Goal: Task Accomplishment & Management: Manage account settings

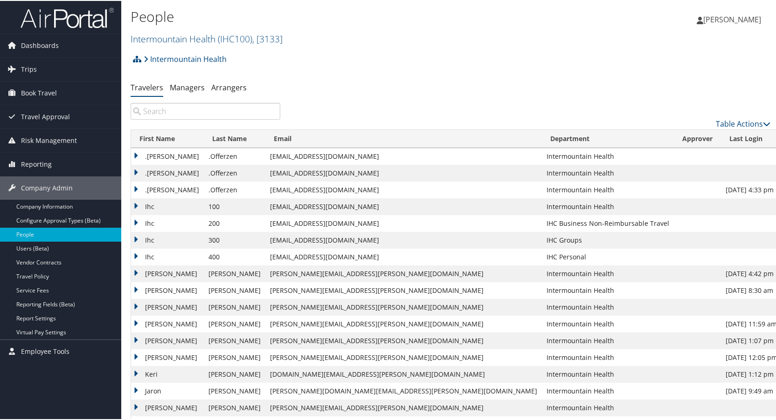
click at [194, 108] on input "search" at bounding box center [206, 110] width 150 height 17
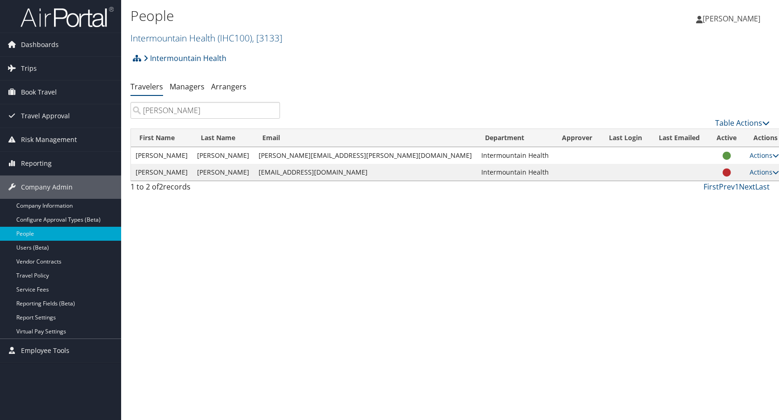
type input "[PERSON_NAME]"
click at [33, 114] on span "Travel Approval" at bounding box center [45, 115] width 49 height 23
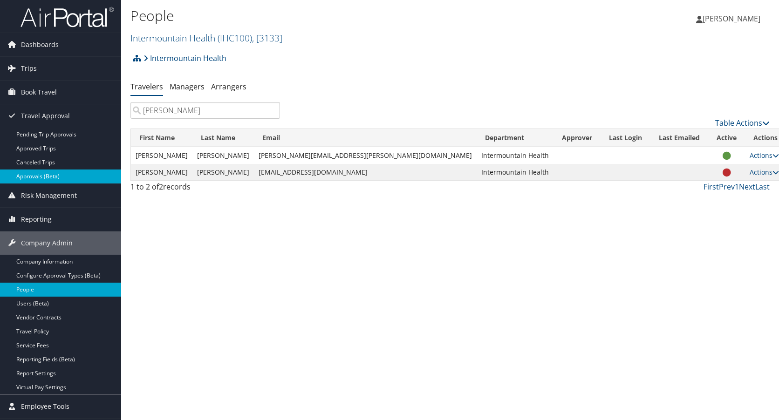
click at [34, 177] on link "Approvals (Beta)" at bounding box center [60, 177] width 121 height 14
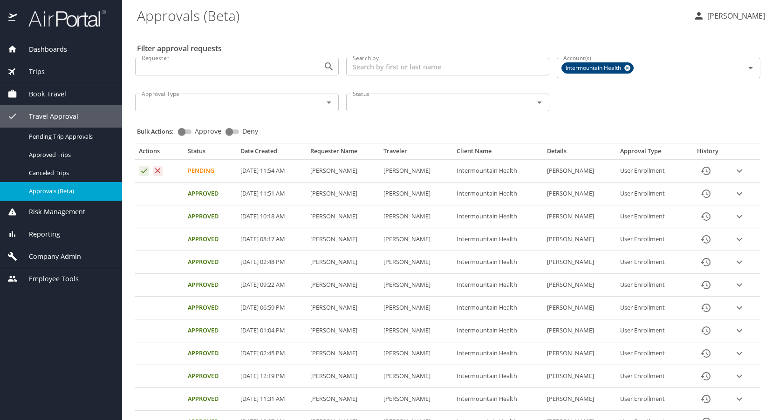
click at [43, 254] on span "Company Admin" at bounding box center [49, 257] width 64 height 10
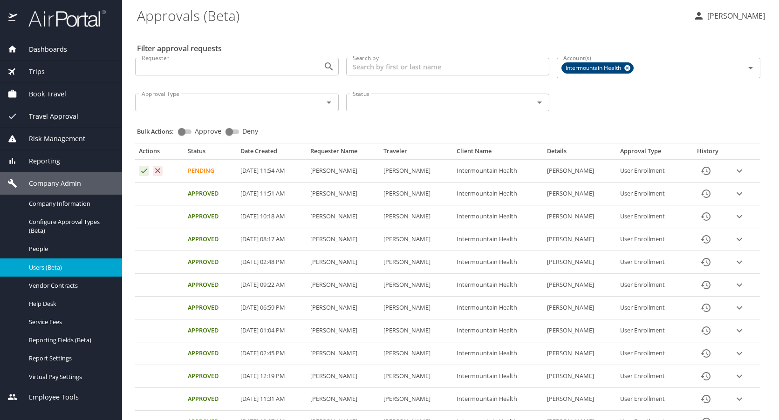
click at [44, 270] on span "Users (Beta)" at bounding box center [70, 267] width 82 height 9
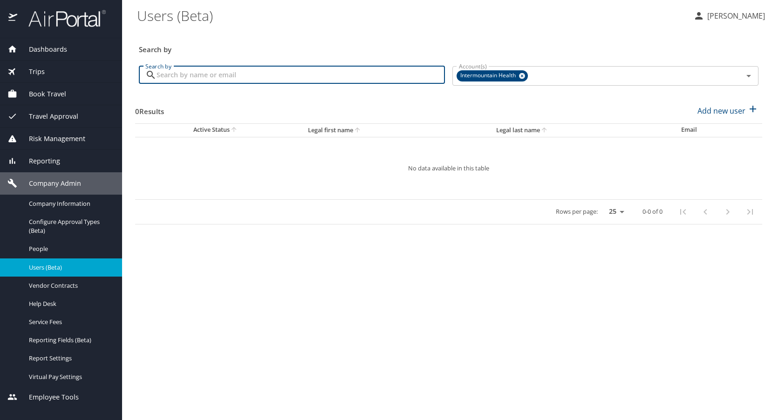
click at [250, 77] on input "Search by" at bounding box center [301, 75] width 289 height 18
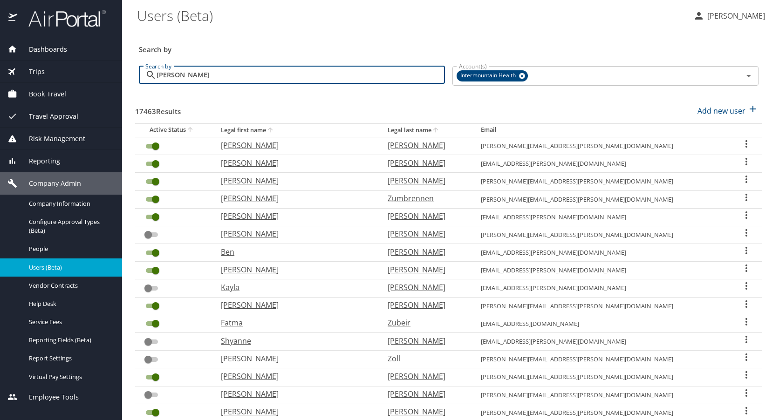
type input "allison"
checkbox input "true"
checkbox input "false"
checkbox input "true"
checkbox input "false"
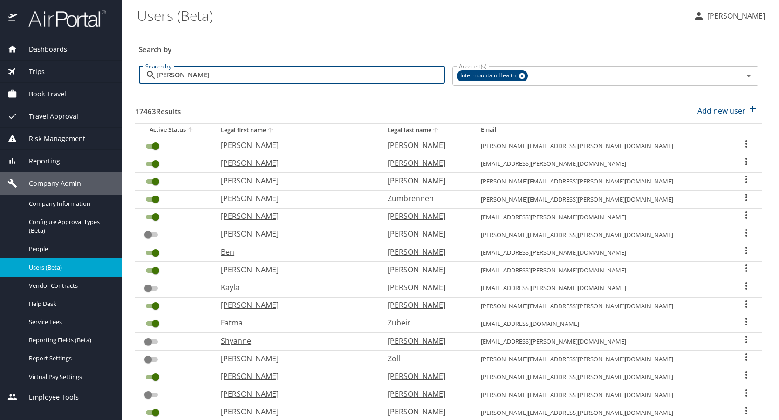
checkbox input "true"
checkbox input "false"
checkbox input "true"
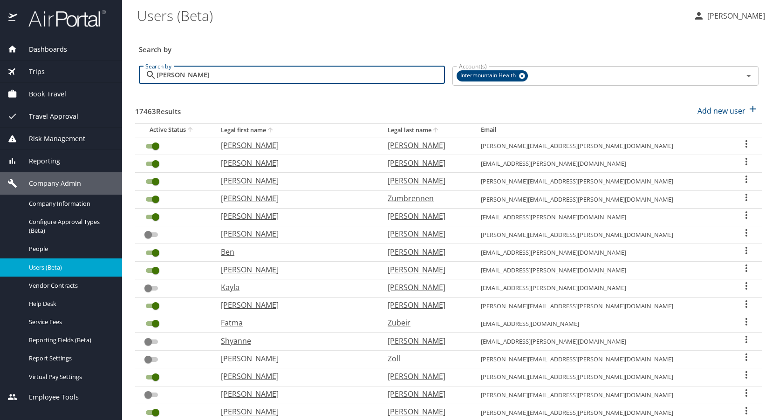
checkbox input "true"
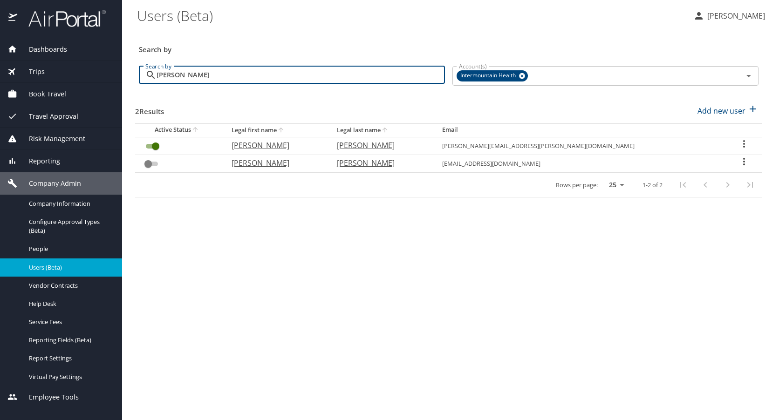
type input "allison gea"
checkbox input "false"
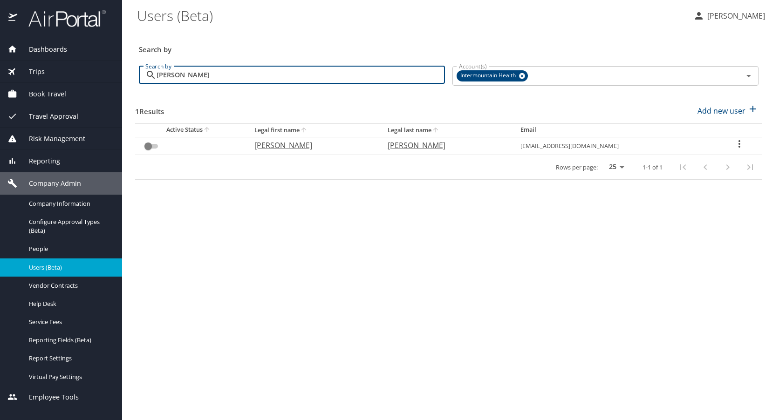
type input "allison gea"
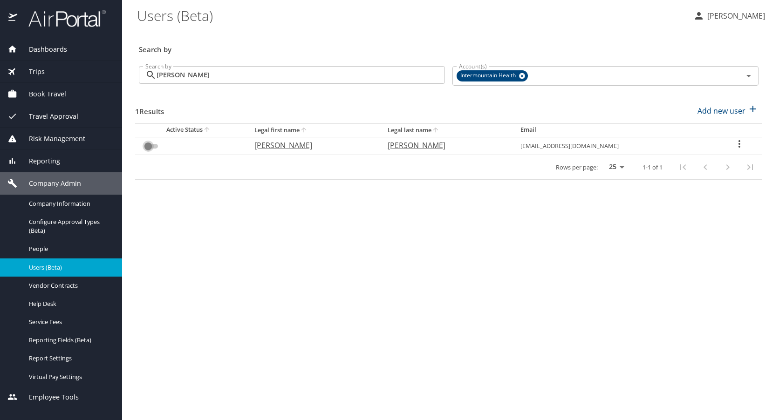
click at [153, 145] on input "User Search Table" at bounding box center [148, 146] width 34 height 11
checkbox input "false"
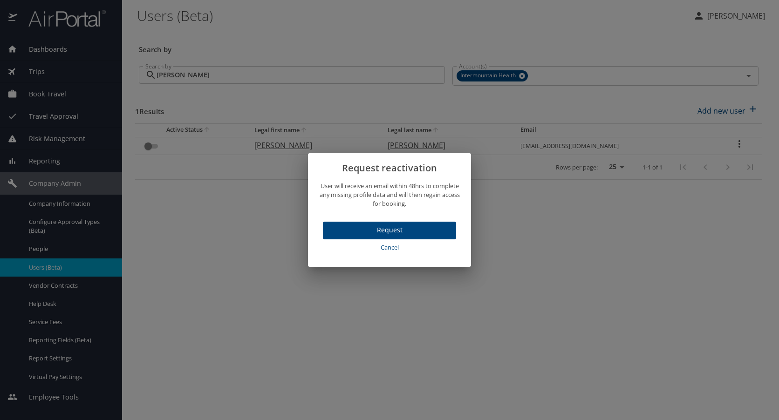
click at [385, 247] on span "Cancel" at bounding box center [390, 247] width 126 height 11
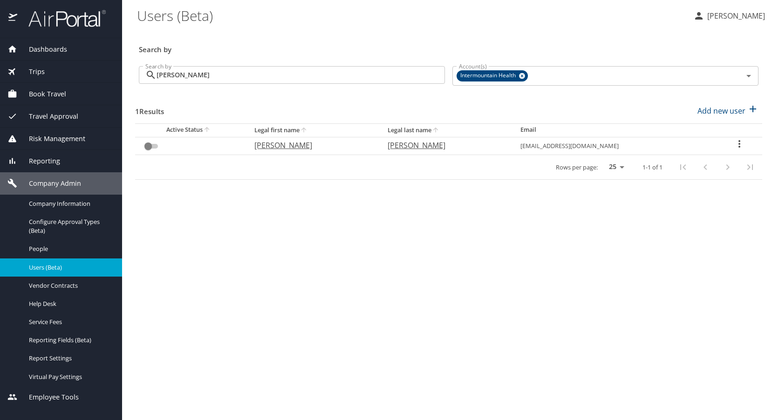
click at [48, 112] on span "Travel Approval" at bounding box center [47, 116] width 61 height 10
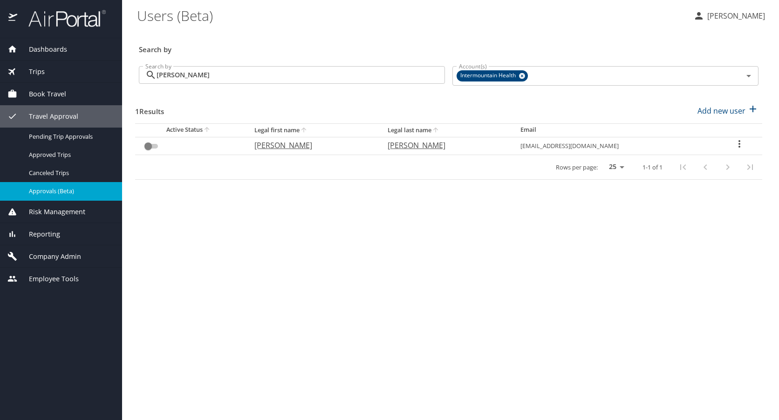
click at [42, 189] on span "Approvals (Beta)" at bounding box center [70, 191] width 82 height 9
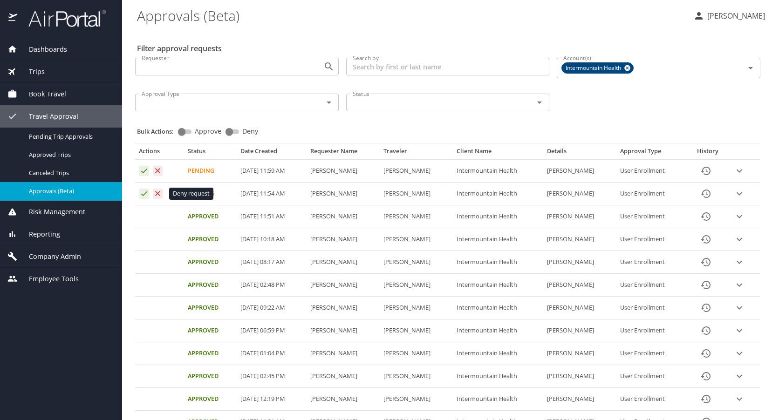
click at [158, 194] on icon "Approval table" at bounding box center [158, 193] width 5 height 5
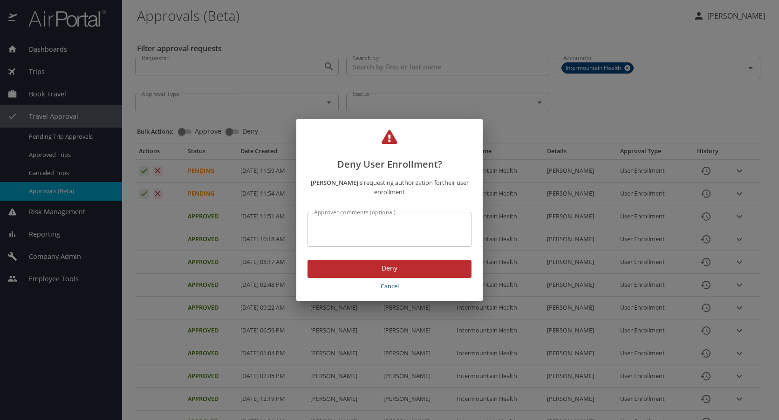
click at [376, 228] on textarea "Approver comments (optional)" at bounding box center [389, 230] width 151 height 18
drag, startPoint x: 397, startPoint y: 224, endPoint x: 285, endPoint y: 219, distance: 112.4
click at [285, 219] on div "Deny User Enrollment? Adam Cheney is requesting authorization for their user en…" at bounding box center [389, 210] width 779 height 420
type textarea "incorrect email address"
click at [353, 264] on span "Deny" at bounding box center [389, 269] width 149 height 12
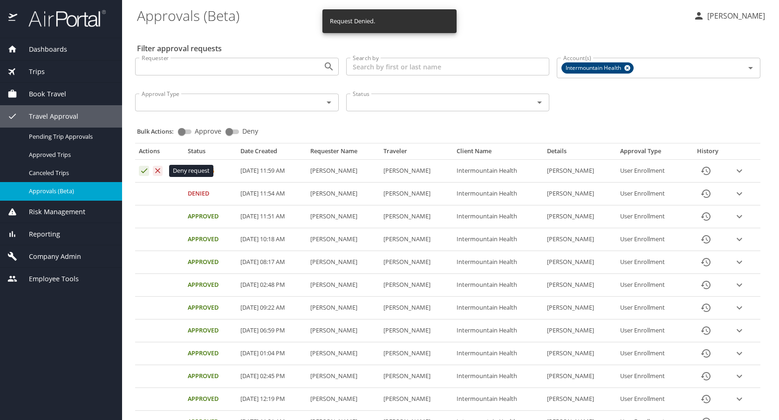
click at [158, 171] on icon "Approval table" at bounding box center [158, 170] width 5 height 5
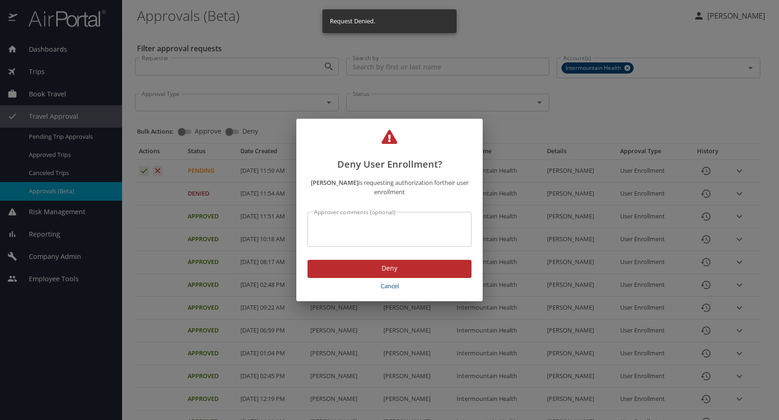
click at [364, 228] on textarea "Approver comments (optional)" at bounding box center [389, 230] width 151 height 18
paste textarea "incorrect email address"
type textarea "incorrect email address"
click at [367, 269] on span "Deny" at bounding box center [389, 269] width 149 height 12
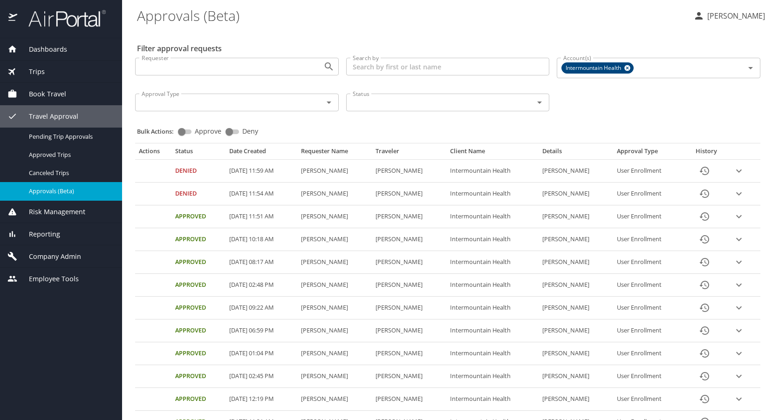
click at [46, 94] on span "Book Travel" at bounding box center [41, 94] width 49 height 10
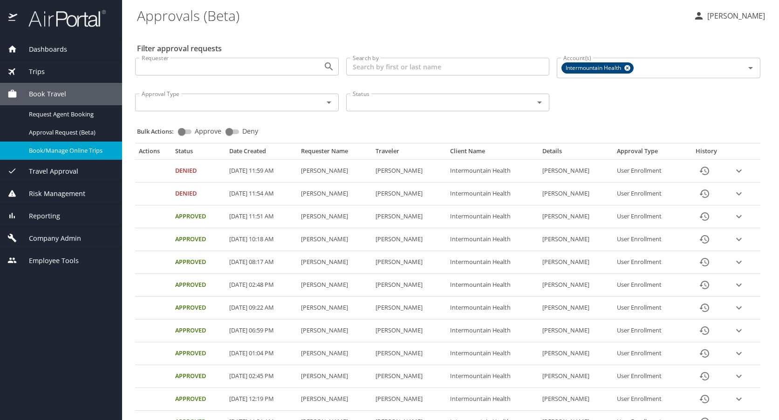
click at [44, 147] on span "Book/Manage Online Trips" at bounding box center [70, 150] width 82 height 9
click at [51, 47] on span "Dashboards" at bounding box center [42, 49] width 50 height 10
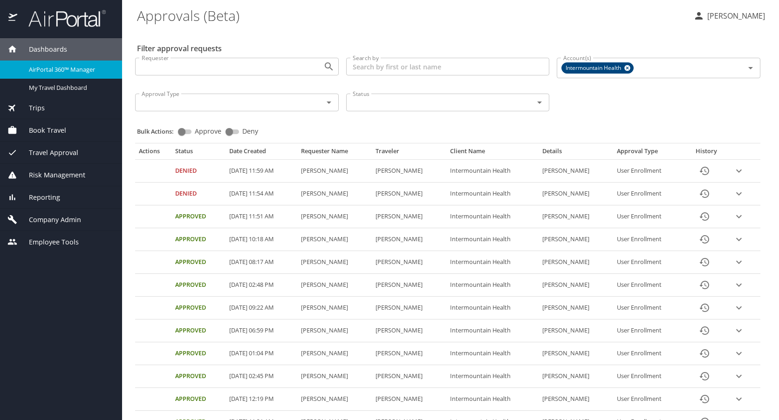
click at [54, 69] on span "AirPortal 360™ Manager" at bounding box center [70, 69] width 82 height 9
